Goal: Information Seeking & Learning: Learn about a topic

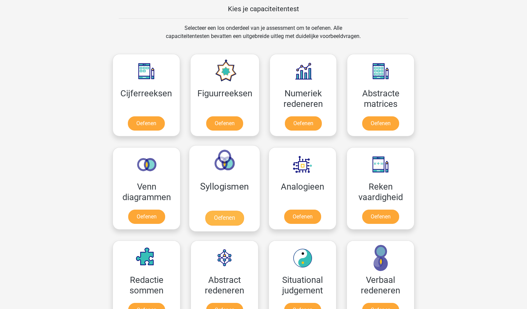
scroll to position [267, 0]
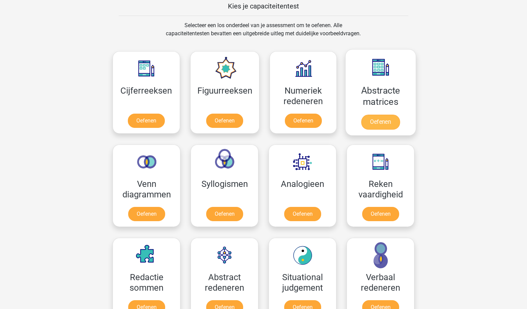
click at [386, 116] on link "Oefenen" at bounding box center [380, 122] width 39 height 15
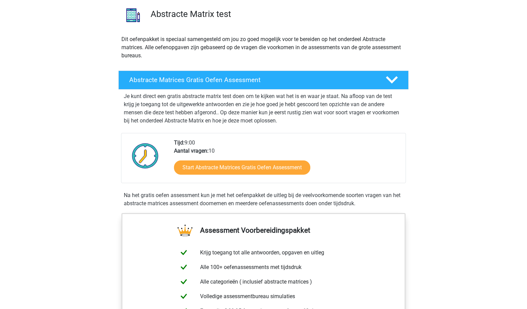
scroll to position [52, 0]
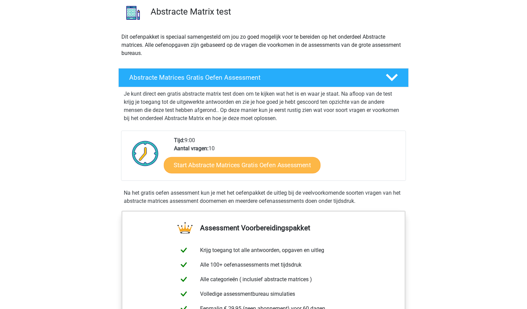
click at [289, 162] on link "Start Abstracte Matrices Gratis Oefen Assessment" at bounding box center [242, 165] width 157 height 16
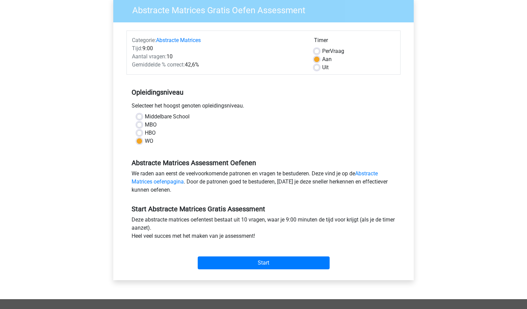
scroll to position [57, 0]
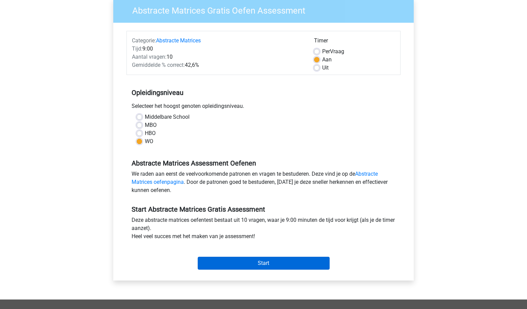
click at [256, 264] on input "Start" at bounding box center [264, 263] width 132 height 13
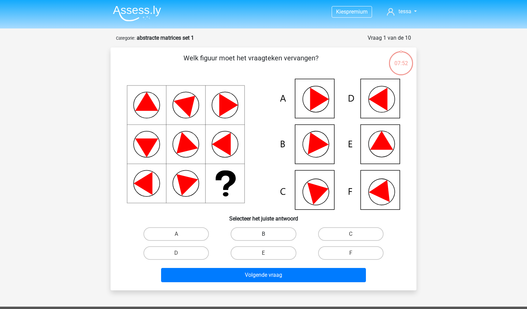
click at [244, 235] on label "B" at bounding box center [263, 234] width 65 height 14
click at [264, 235] on input "B" at bounding box center [266, 236] width 4 height 4
radio input "true"
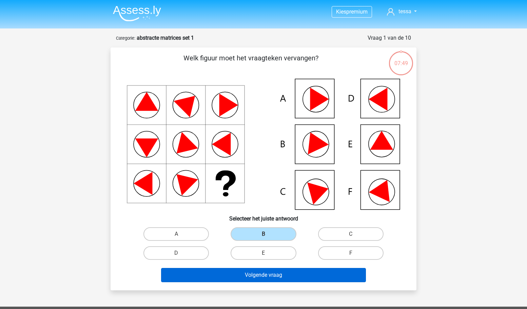
click at [244, 276] on button "Volgende vraag" at bounding box center [263, 275] width 205 height 14
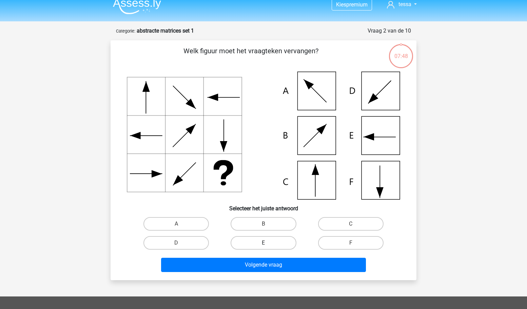
scroll to position [7, 0]
click at [353, 218] on label "C" at bounding box center [350, 224] width 65 height 14
click at [353, 224] on input "C" at bounding box center [353, 226] width 4 height 4
radio input "true"
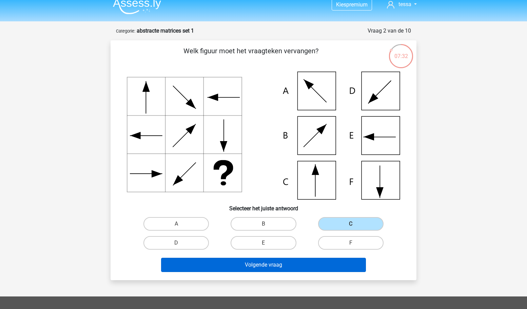
click at [335, 263] on button "Volgende vraag" at bounding box center [263, 265] width 205 height 14
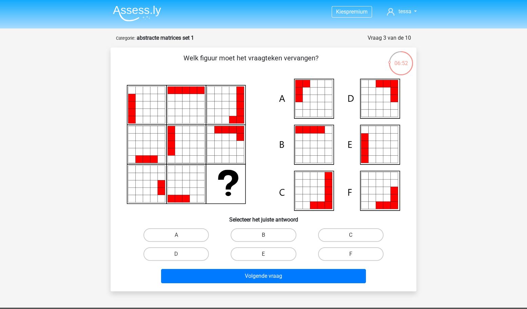
scroll to position [0, 0]
click at [146, 12] on img at bounding box center [137, 13] width 48 height 16
